Goal: Task Accomplishment & Management: Manage account settings

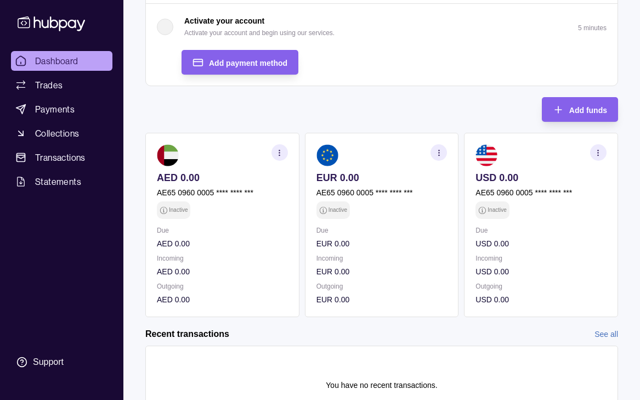
scroll to position [200, 0]
click at [334, 190] on p "AE65 0960 0005 **** **** ***" at bounding box center [365, 192] width 97 height 12
click at [358, 191] on p "AE65 0960 0005 **** **** ***" at bounding box center [365, 192] width 97 height 12
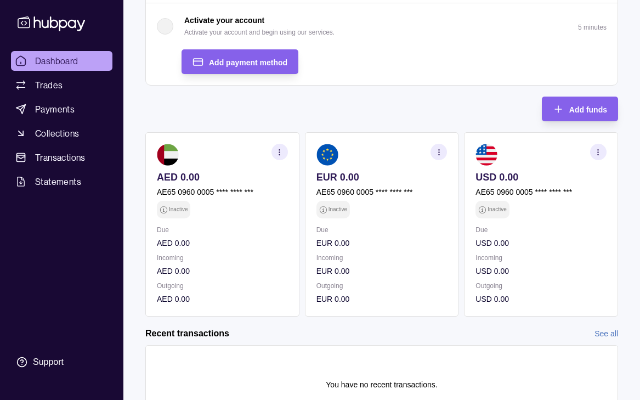
click at [358, 191] on p "AE65 0960 0005 **** **** ***" at bounding box center [365, 192] width 97 height 12
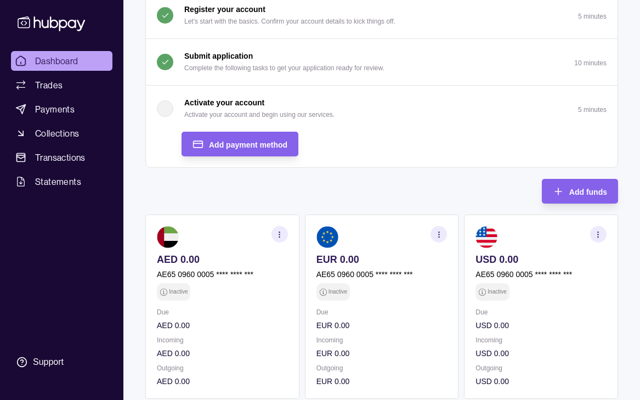
scroll to position [129, 0]
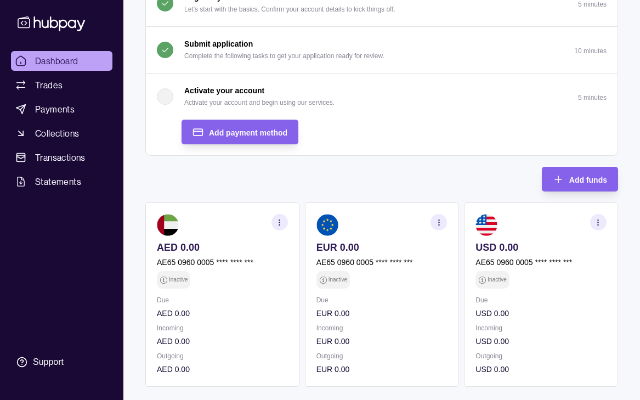
click at [598, 219] on circle "button" at bounding box center [598, 219] width 1 height 1
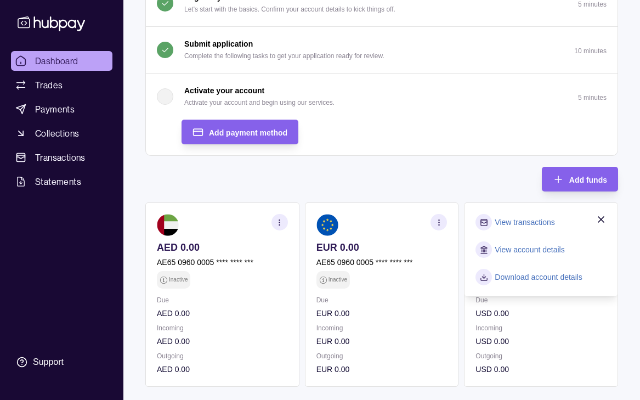
click at [602, 218] on icon "button" at bounding box center [601, 219] width 11 height 11
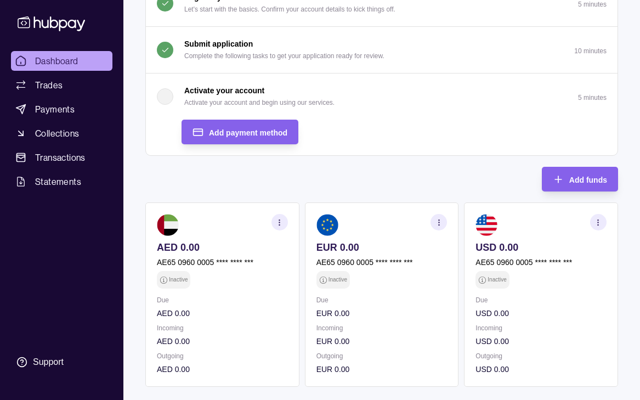
click at [438, 220] on icon "button" at bounding box center [439, 222] width 8 height 8
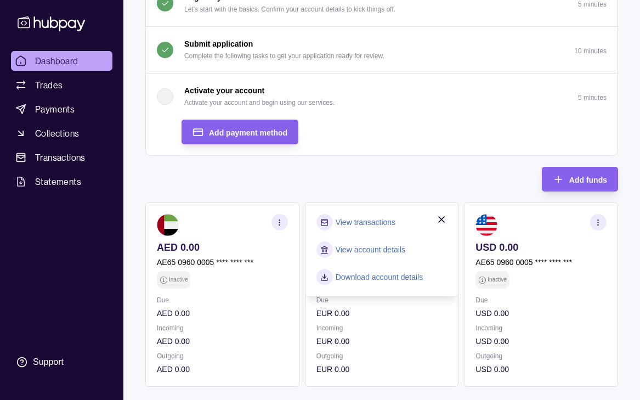
click at [398, 247] on link "View account details" at bounding box center [371, 250] width 70 height 12
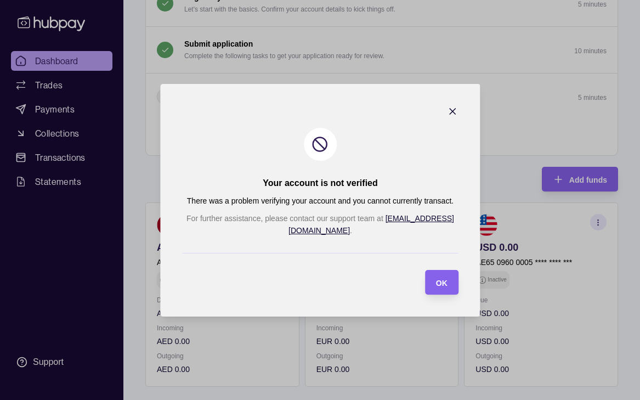
click at [447, 117] on icon "button" at bounding box center [452, 111] width 11 height 11
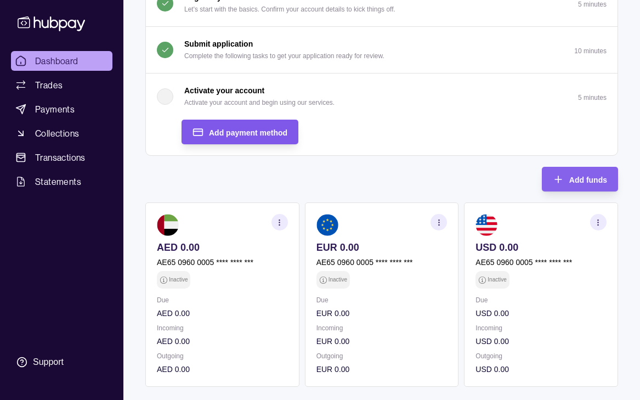
click at [238, 138] on div "Add payment method" at bounding box center [248, 132] width 78 height 13
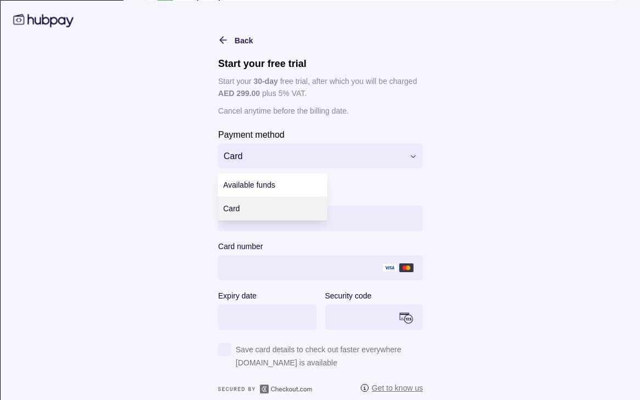
click at [242, 156] on html "Dashboard Trades Payments Collections Transactions Statements Support R Hello, …" at bounding box center [320, 200] width 640 height 659
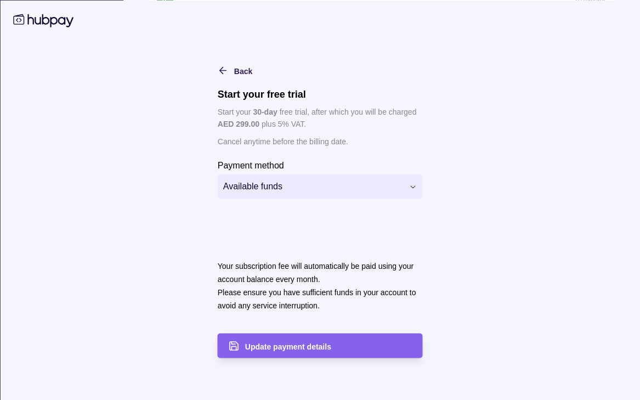
scroll to position [189, 0]
click at [286, 349] on span "Update payment details" at bounding box center [288, 346] width 86 height 9
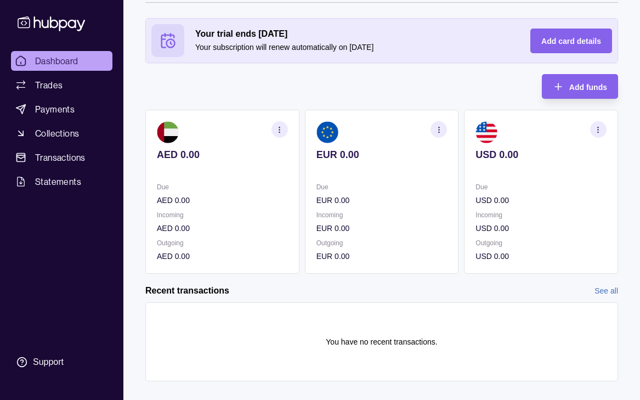
scroll to position [58, 0]
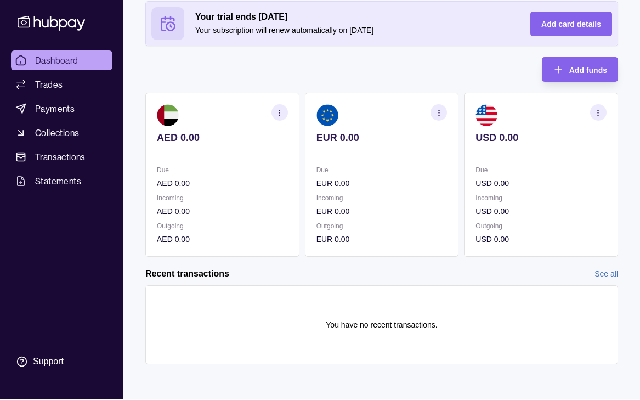
click at [440, 112] on icon "button" at bounding box center [439, 113] width 8 height 8
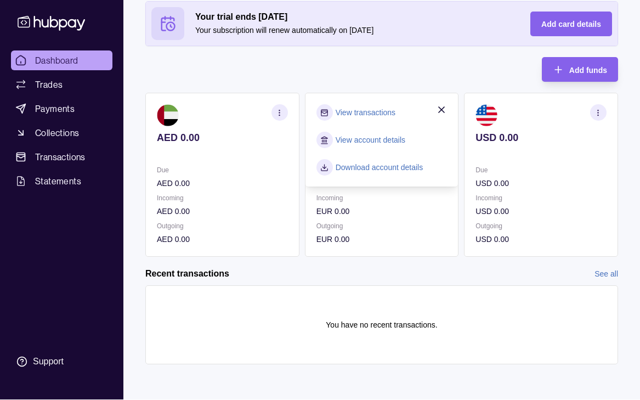
click at [376, 139] on link "View account details" at bounding box center [371, 140] width 70 height 12
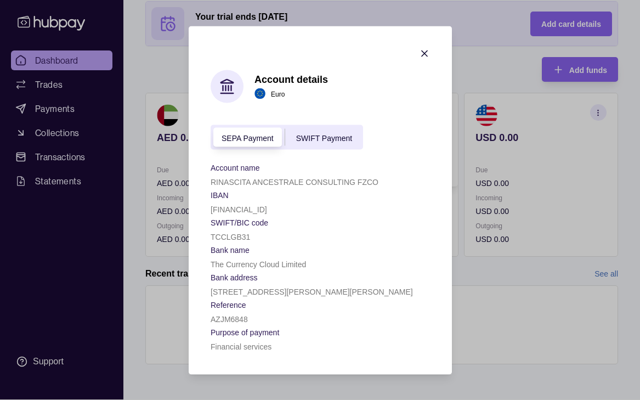
click at [229, 204] on div "GB41TCCL00997983509800" at bounding box center [320, 208] width 219 height 13
click at [220, 210] on p "GB41TCCL00997983509800" at bounding box center [239, 209] width 57 height 9
click at [275, 257] on div "The Currency Cloud Limited" at bounding box center [320, 263] width 219 height 13
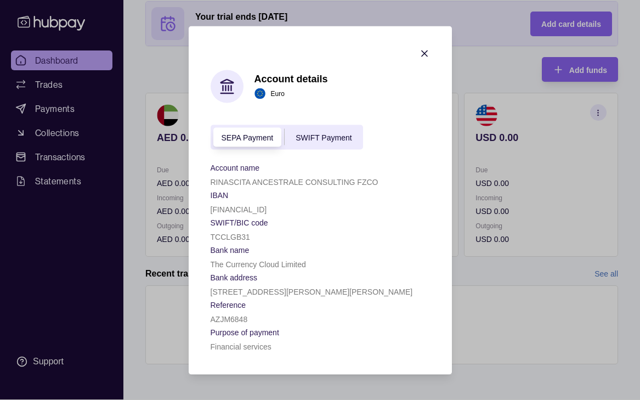
click at [425, 54] on icon "button" at bounding box center [424, 52] width 5 height 5
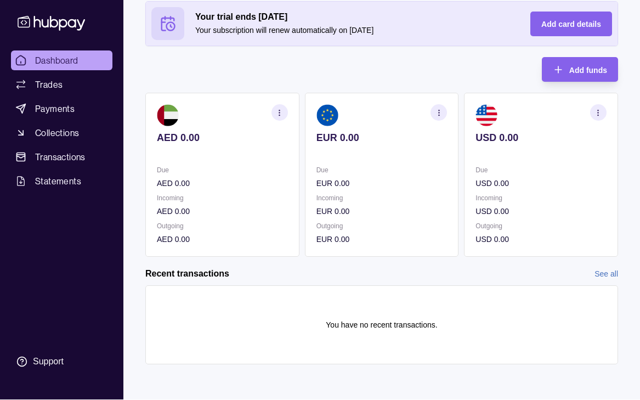
click at [444, 113] on section "button" at bounding box center [439, 112] width 16 height 16
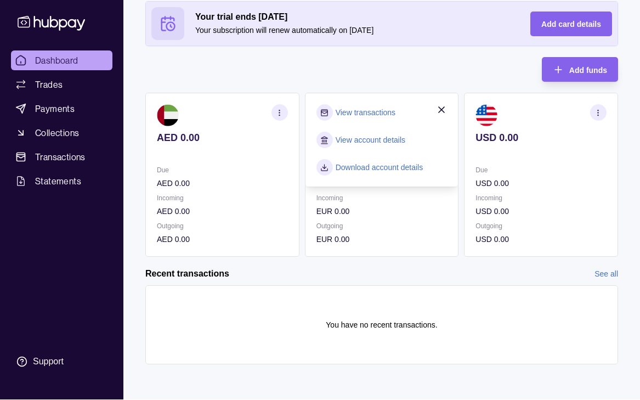
click at [392, 72] on div "Your trial ends in 30 days Your subscription will renew automatically on 17 Oct…" at bounding box center [381, 129] width 473 height 256
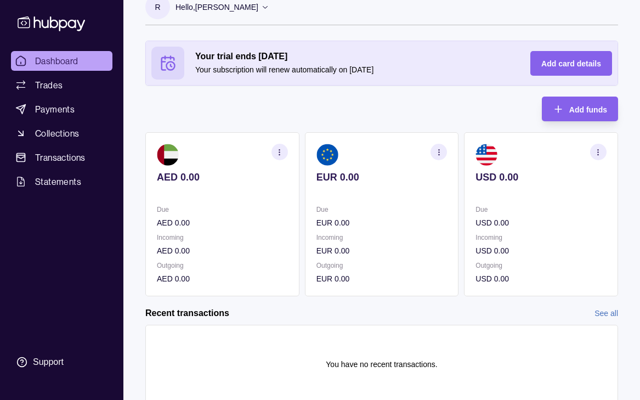
scroll to position [31, 0]
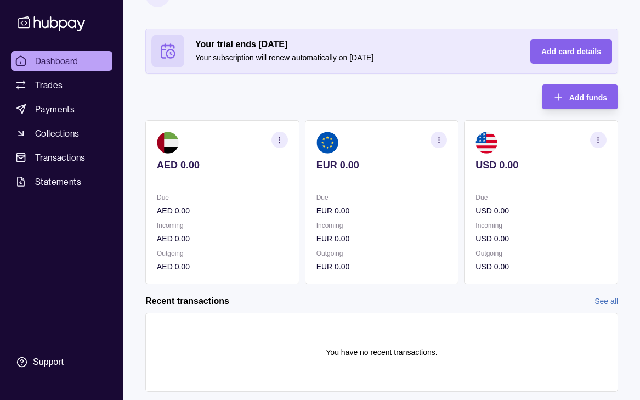
click at [436, 137] on icon "button" at bounding box center [439, 140] width 8 height 8
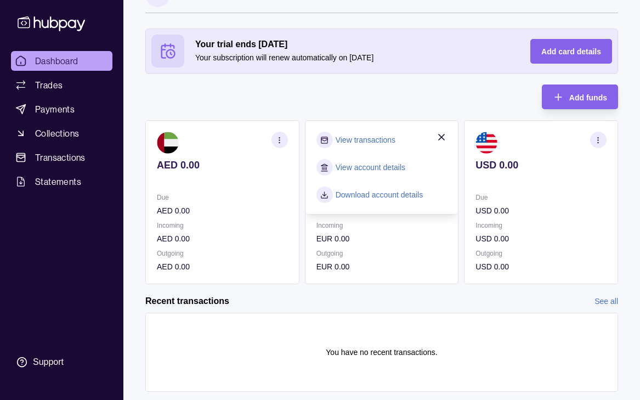
click at [425, 114] on div "Your trial ends in 30 days Your subscription will renew automatically on 17 Oct…" at bounding box center [381, 157] width 473 height 256
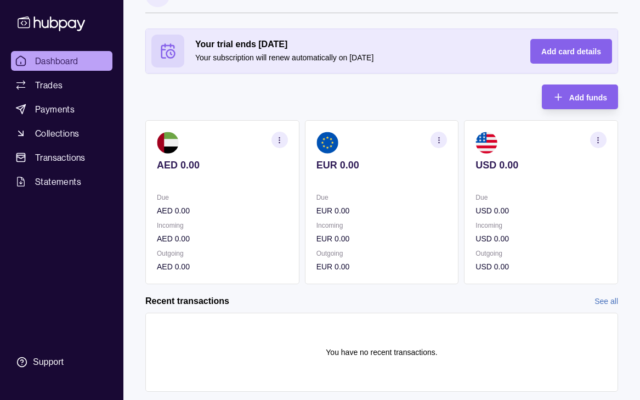
click at [597, 137] on icon "button" at bounding box center [598, 140] width 8 height 8
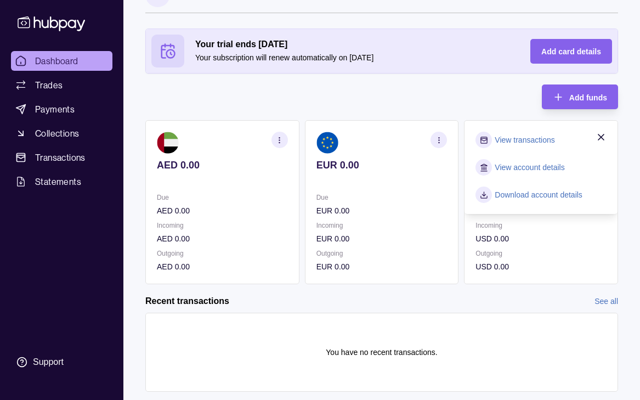
click at [543, 162] on link "View account details" at bounding box center [530, 167] width 70 height 12
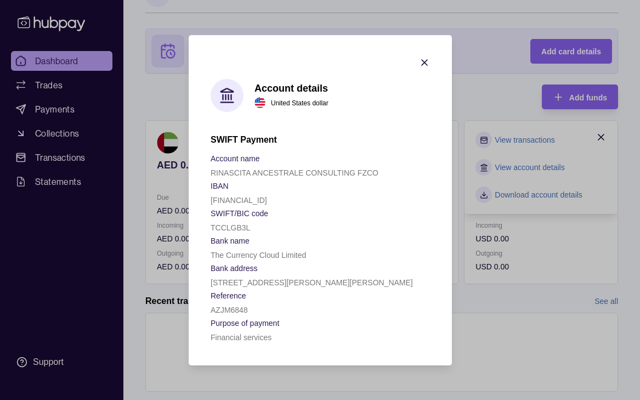
click at [426, 57] on icon "button" at bounding box center [424, 62] width 11 height 11
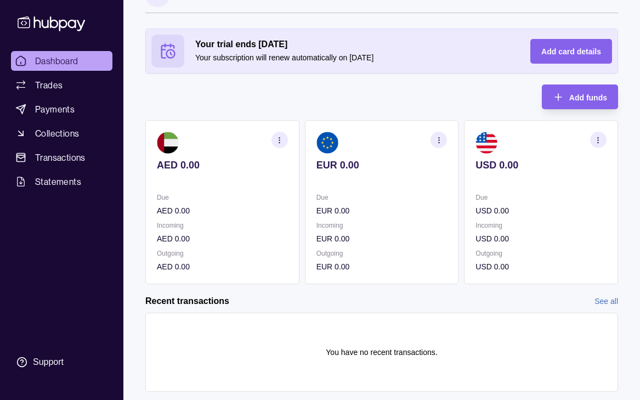
click at [442, 134] on section "button" at bounding box center [439, 140] width 16 height 16
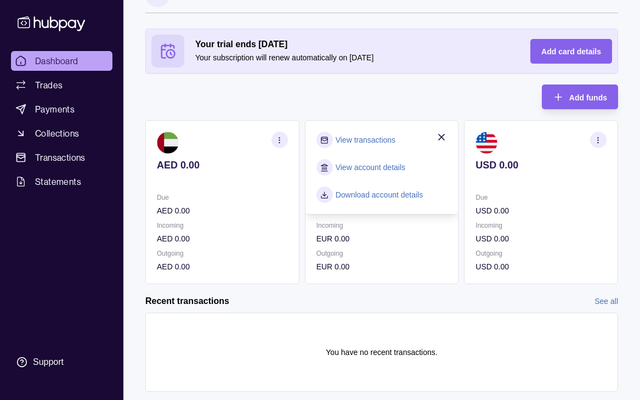
click at [379, 164] on link "View account details" at bounding box center [371, 167] width 70 height 12
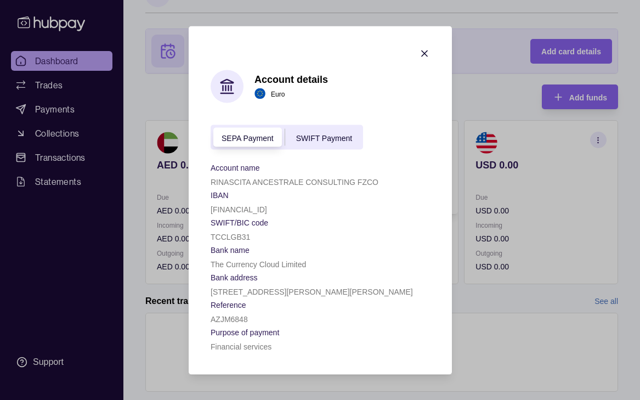
click at [424, 53] on icon "button" at bounding box center [424, 52] width 5 height 5
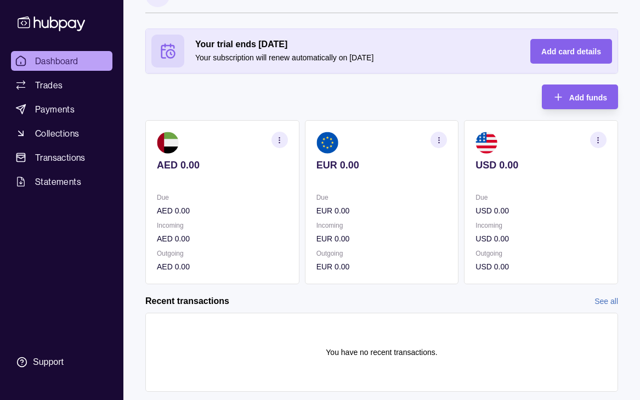
click at [280, 143] on icon "button" at bounding box center [279, 140] width 8 height 8
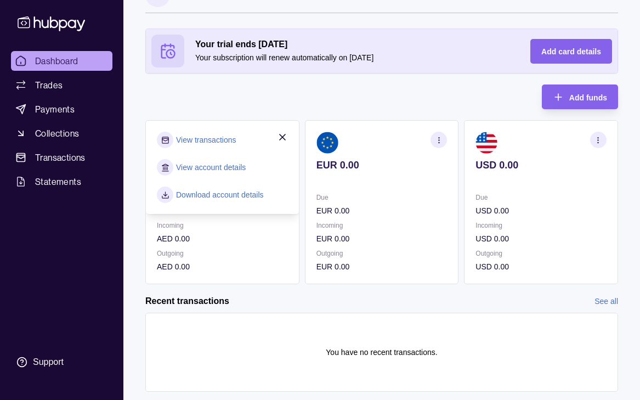
click at [224, 167] on link "View account details" at bounding box center [211, 167] width 70 height 12
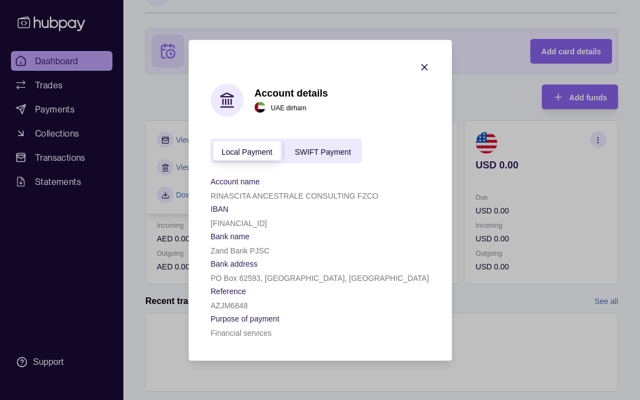
click at [424, 63] on icon "button" at bounding box center [424, 66] width 11 height 11
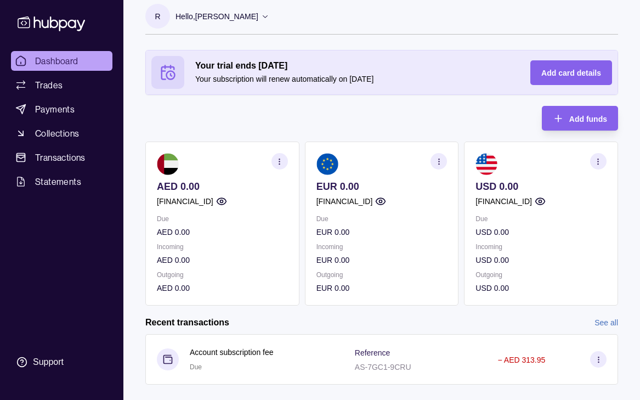
scroll to position [19, 0]
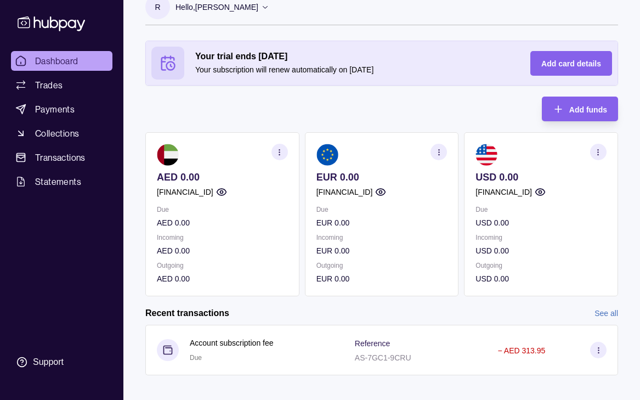
click at [373, 190] on p "[FINANCIAL_ID]" at bounding box center [345, 192] width 57 height 12
click at [364, 191] on p "[FINANCIAL_ID]" at bounding box center [345, 192] width 57 height 12
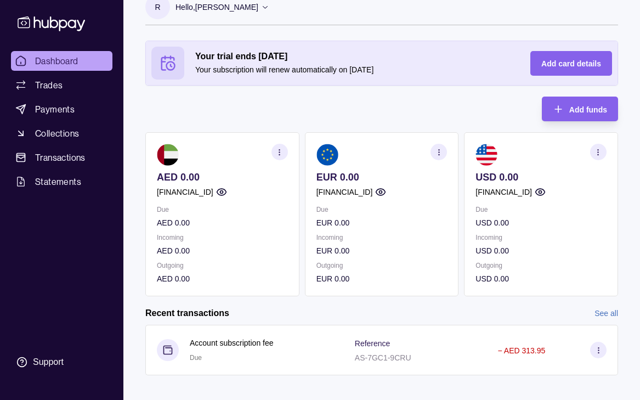
click at [364, 191] on p "[FINANCIAL_ID]" at bounding box center [345, 192] width 57 height 12
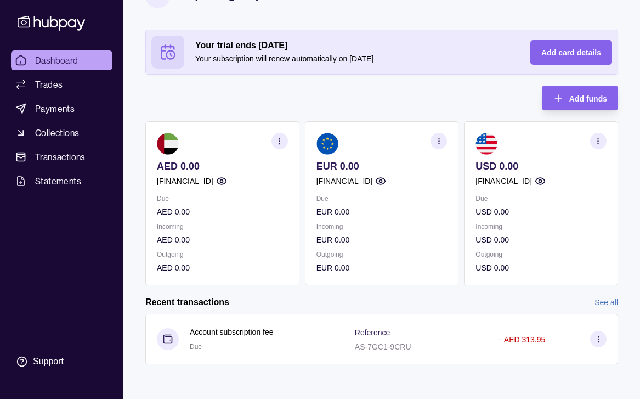
scroll to position [0, 0]
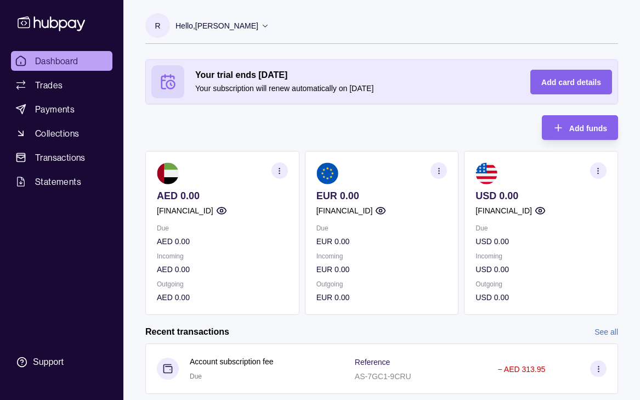
scroll to position [29, 0]
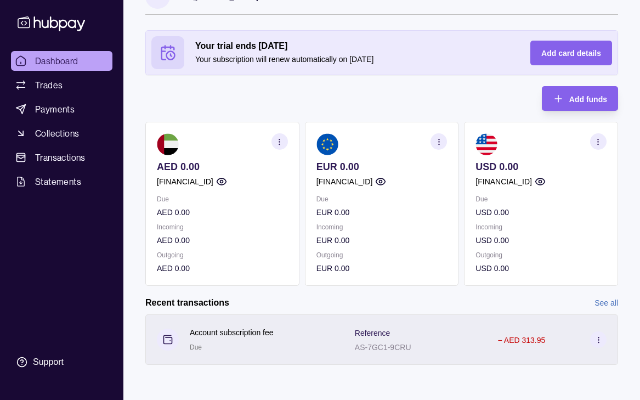
click at [602, 333] on section at bounding box center [598, 339] width 16 height 16
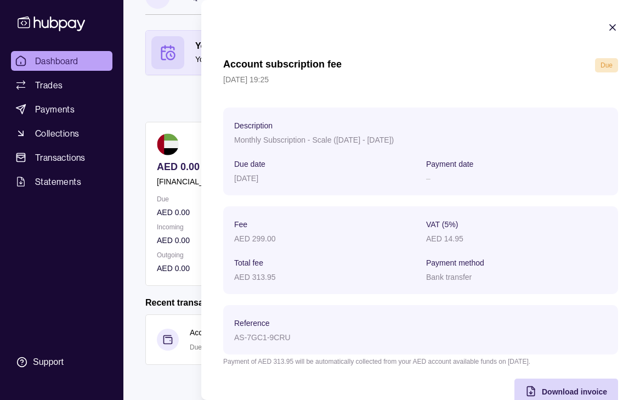
click at [612, 27] on icon "button" at bounding box center [612, 27] width 5 height 5
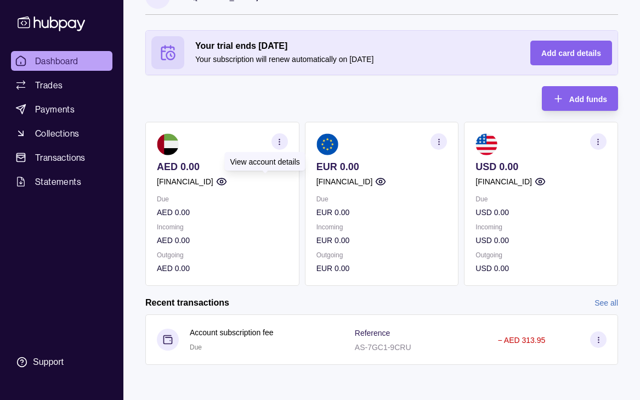
click at [227, 182] on icon "button" at bounding box center [221, 181] width 11 height 11
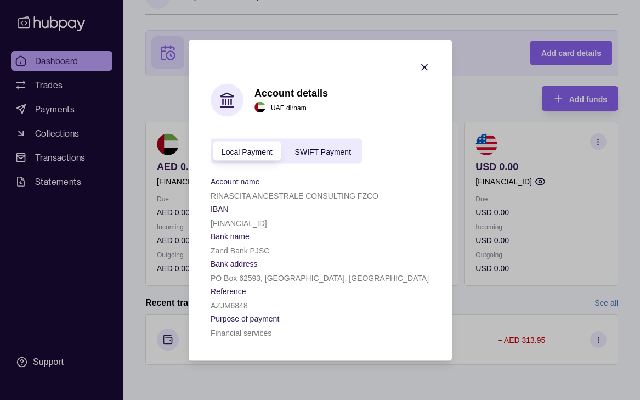
click at [424, 64] on icon "button" at bounding box center [424, 66] width 11 height 11
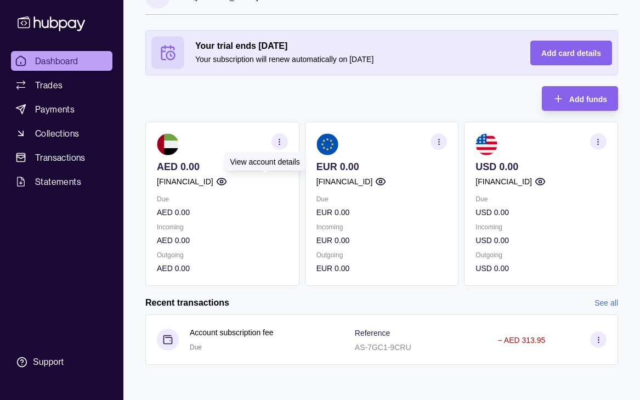
click at [227, 179] on icon "button" at bounding box center [221, 181] width 11 height 11
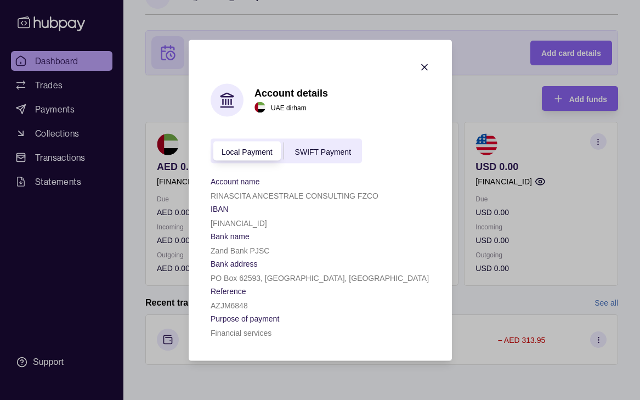
click at [425, 64] on icon "button" at bounding box center [424, 66] width 11 height 11
